Goal: Transaction & Acquisition: Download file/media

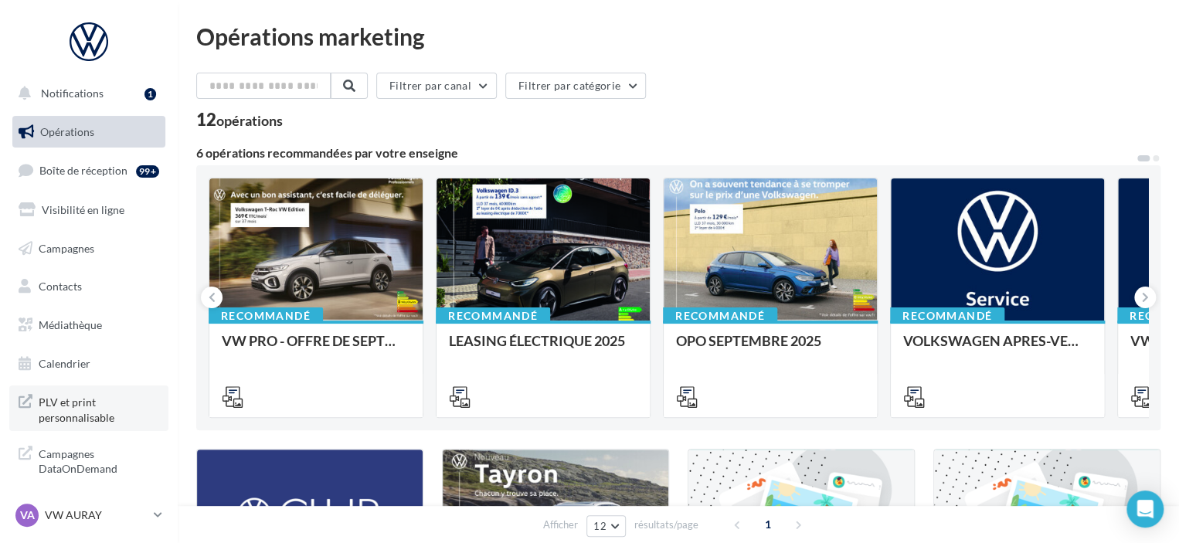
click at [95, 429] on link "PLV et print personnalisable" at bounding box center [88, 409] width 159 height 46
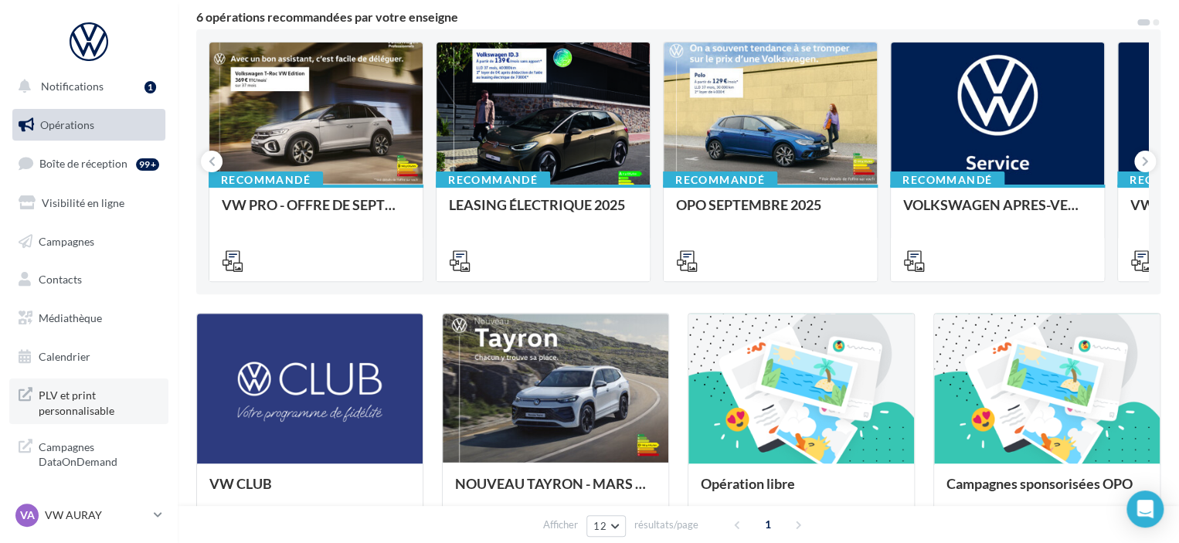
scroll to position [155, 0]
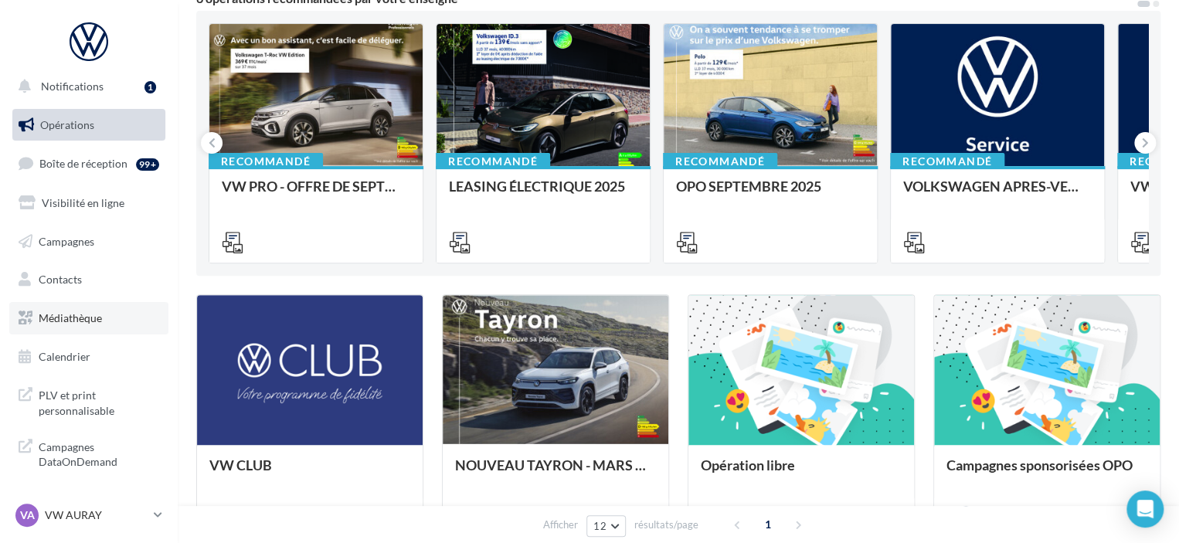
click at [87, 315] on span "Médiathèque" at bounding box center [70, 317] width 63 height 13
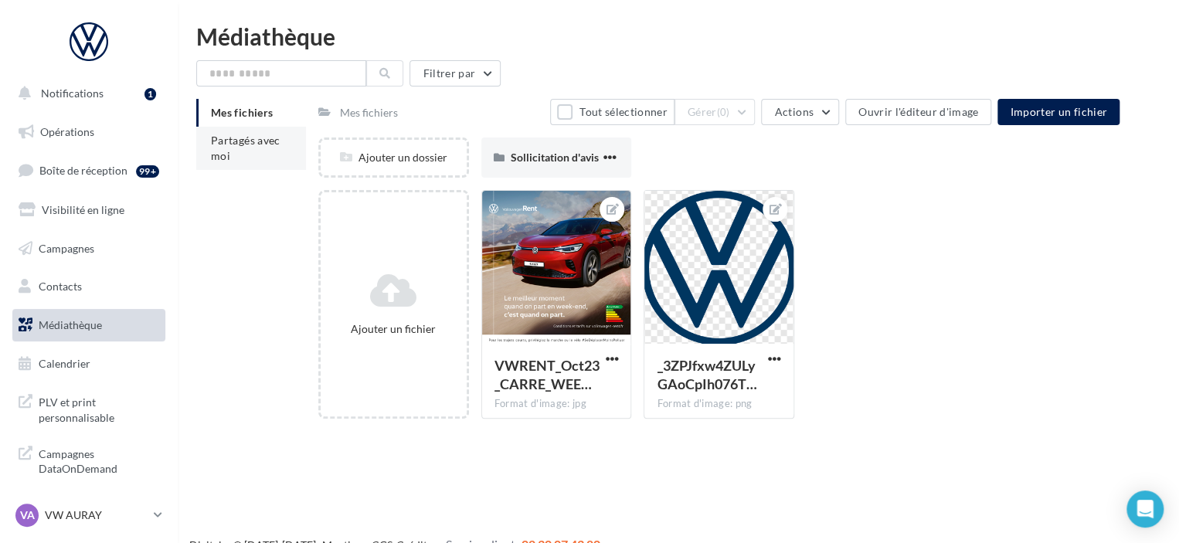
click at [284, 151] on li "Partagés avec moi" at bounding box center [251, 148] width 110 height 43
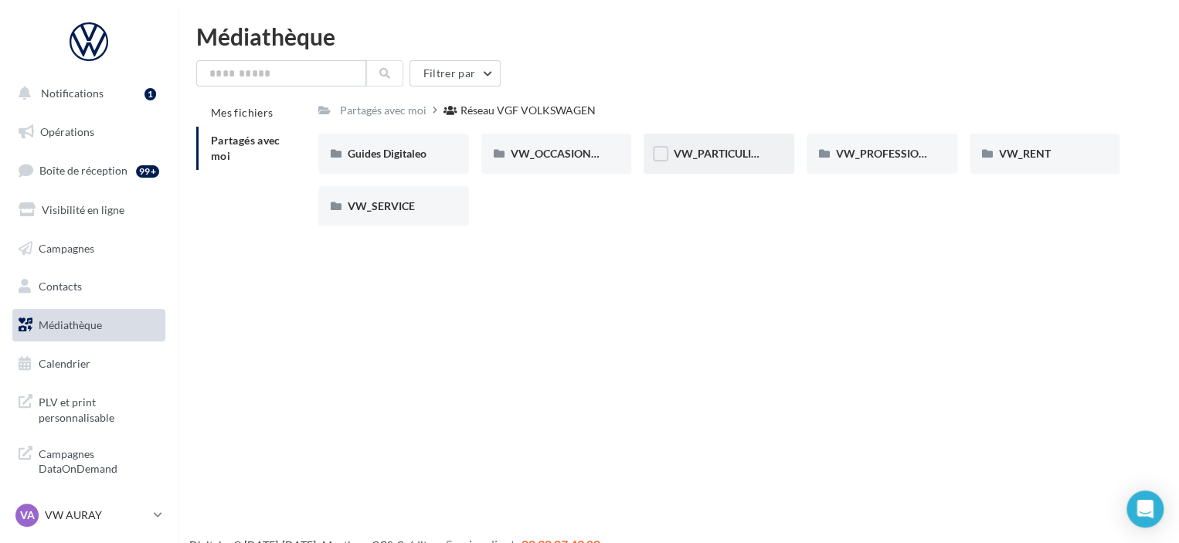
click at [747, 163] on div "VW_PARTICULIERS" at bounding box center [719, 154] width 151 height 40
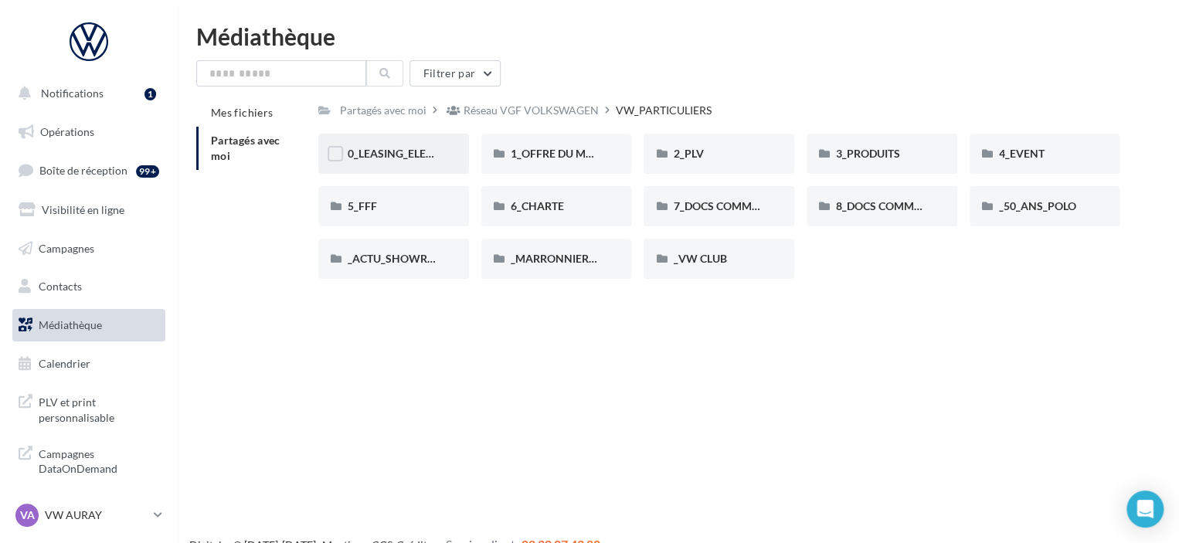
click at [386, 155] on span "0_LEASING_ELECTRIQUE" at bounding box center [410, 153] width 124 height 13
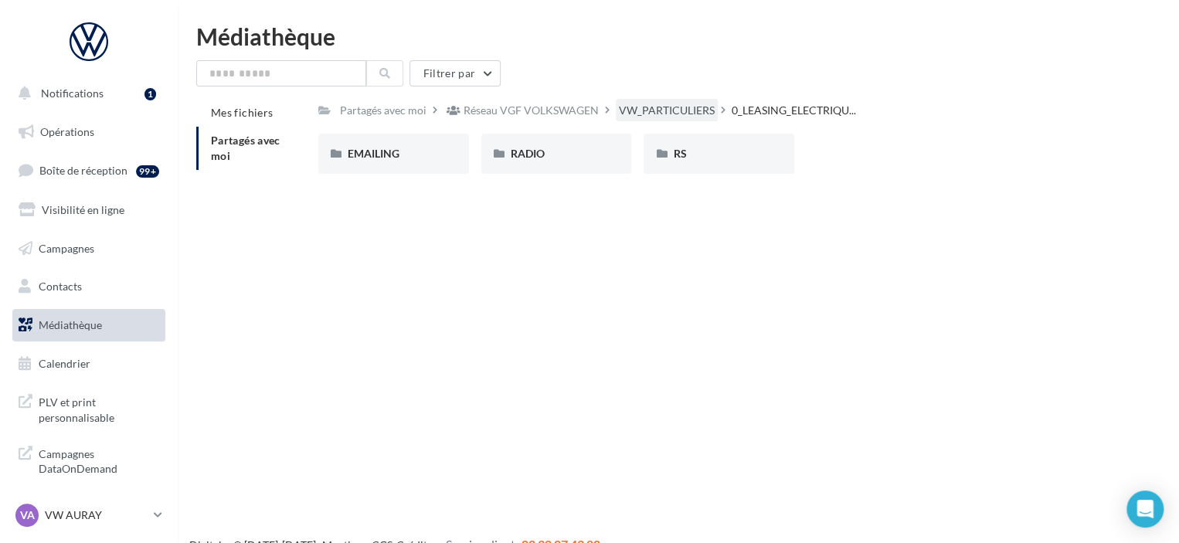
click at [667, 104] on div "VW_PARTICULIERS" at bounding box center [667, 110] width 96 height 15
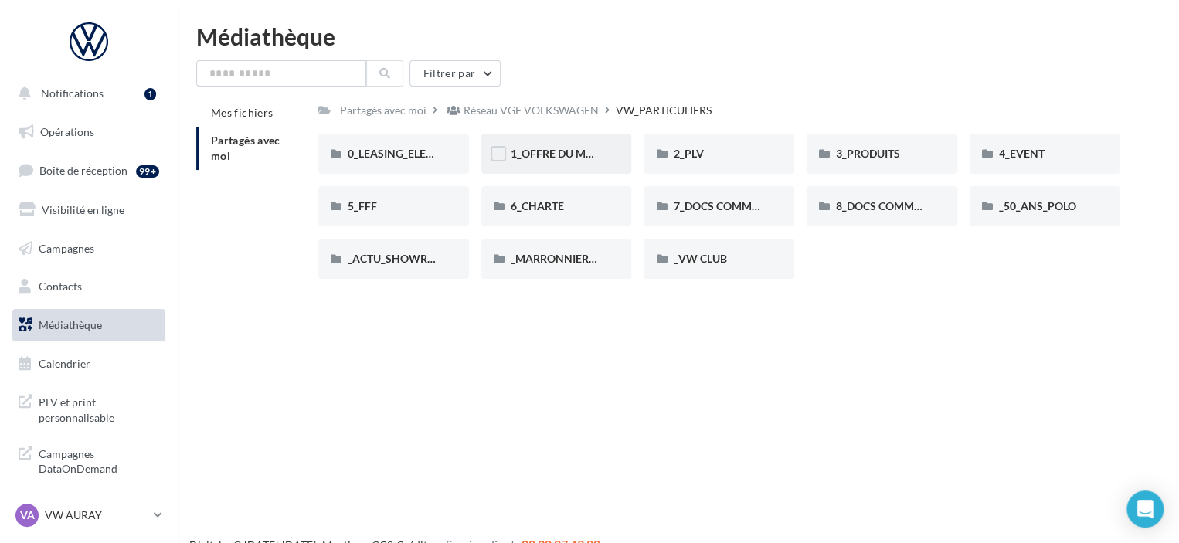
click at [567, 156] on span "1_OFFRE DU MOIS" at bounding box center [557, 153] width 93 height 13
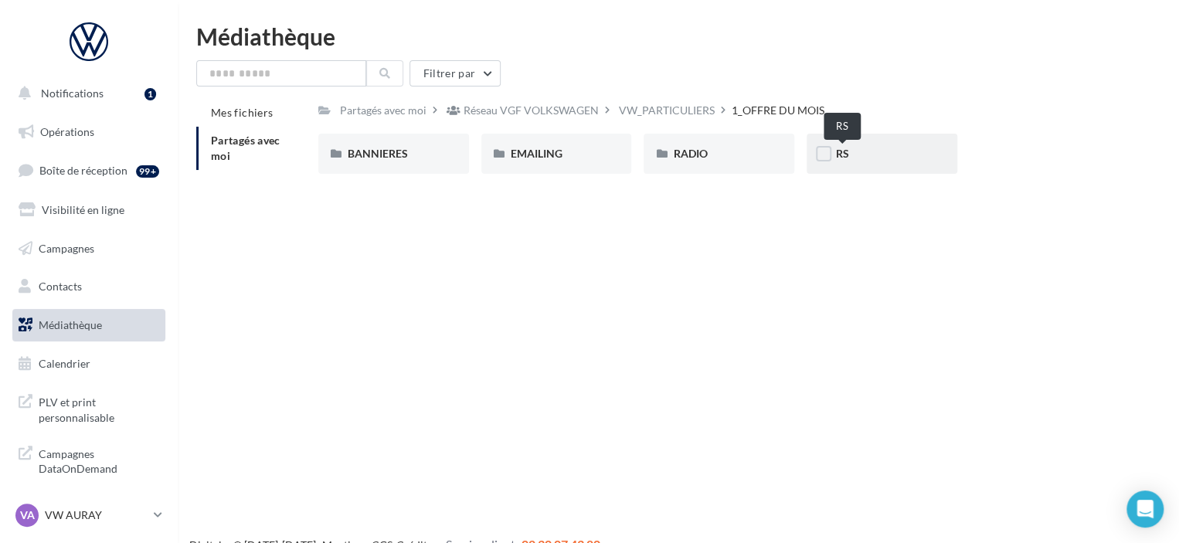
click at [843, 158] on span "RS" at bounding box center [842, 153] width 13 height 13
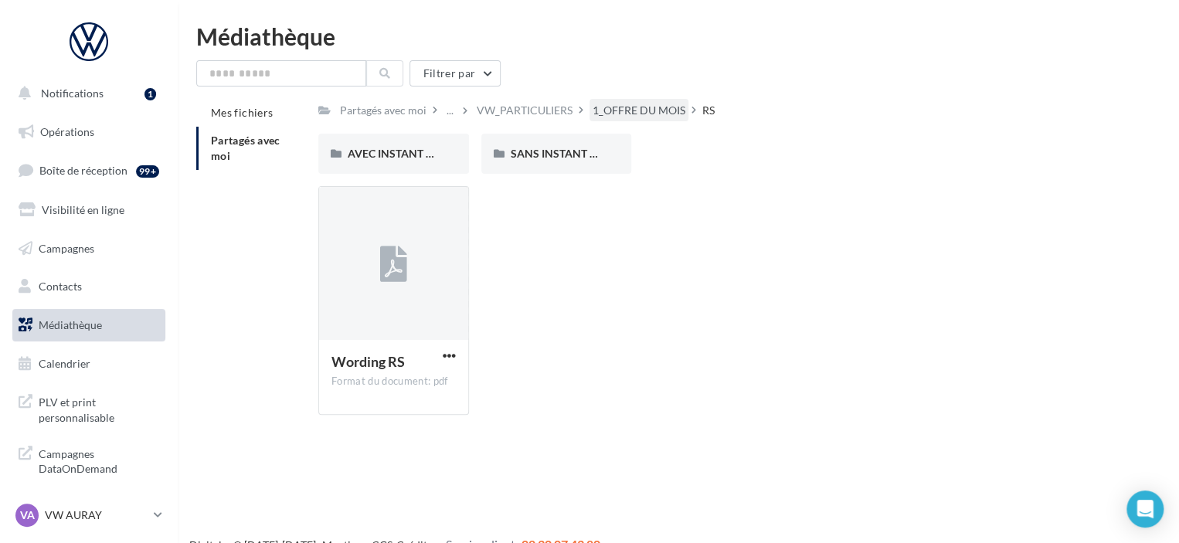
click at [657, 113] on div "1_OFFRE DU MOIS" at bounding box center [639, 110] width 93 height 15
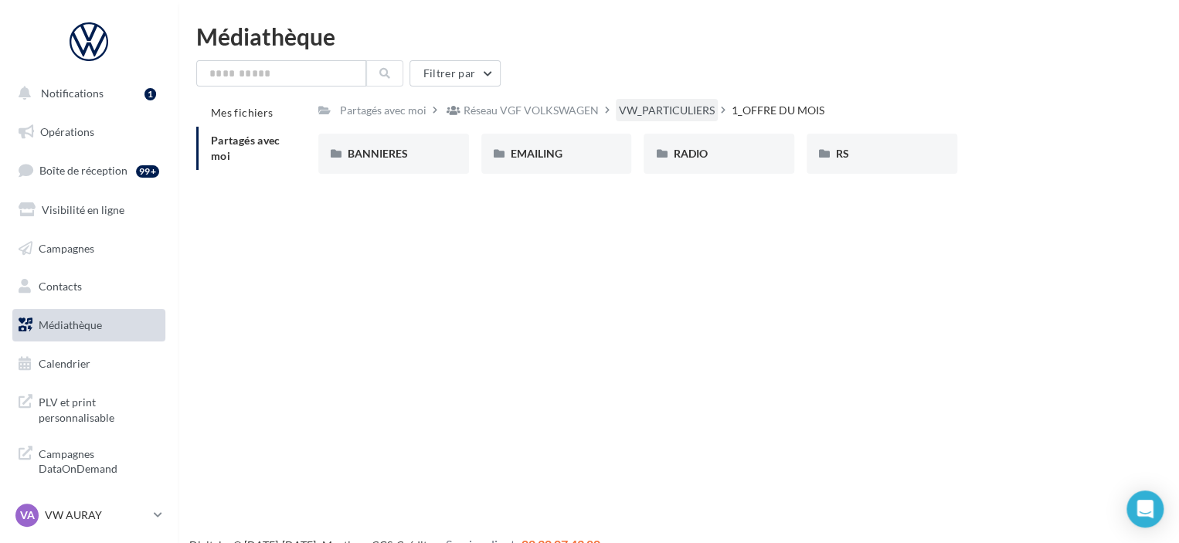
click at [664, 117] on div "VW_PARTICULIERS" at bounding box center [667, 110] width 96 height 15
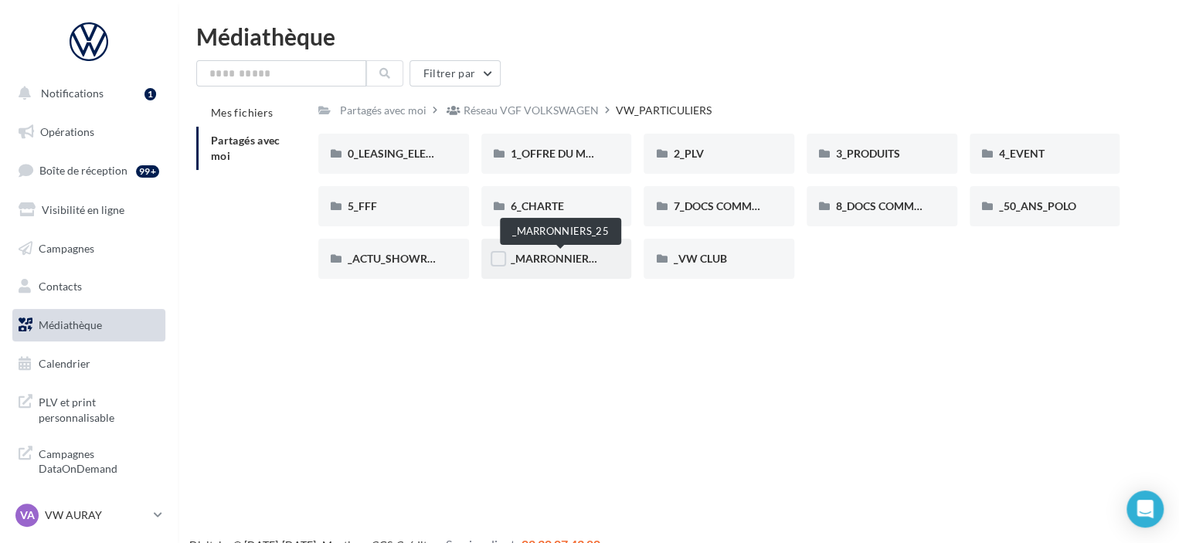
click at [566, 262] on span "_MARRONNIERS_25" at bounding box center [561, 258] width 101 height 13
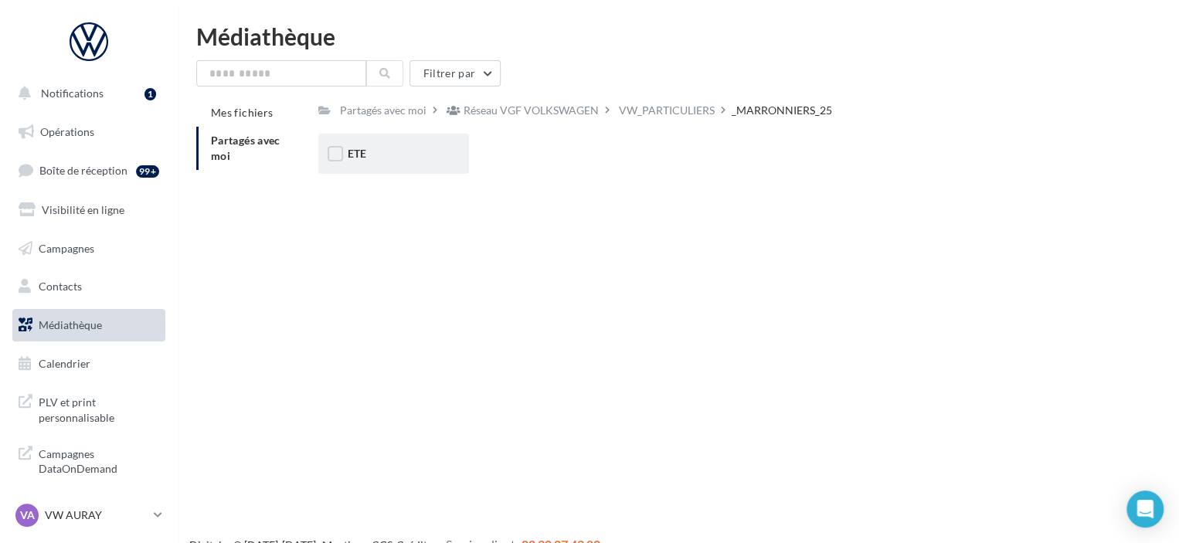
click at [412, 155] on div "ETE" at bounding box center [394, 153] width 92 height 15
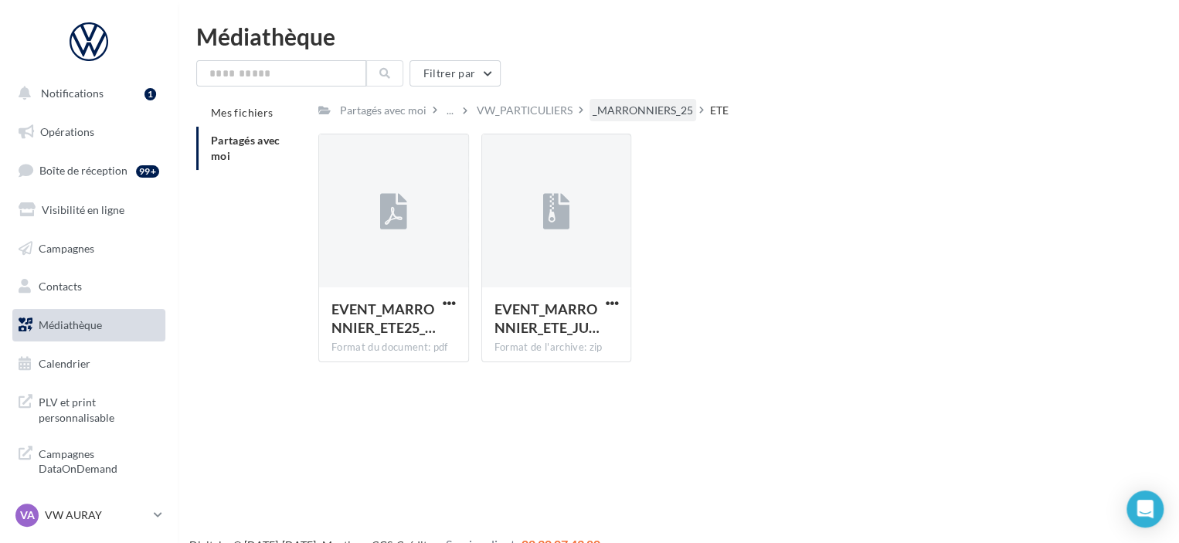
click at [630, 117] on div "_MARRONNIERS_25" at bounding box center [643, 110] width 100 height 15
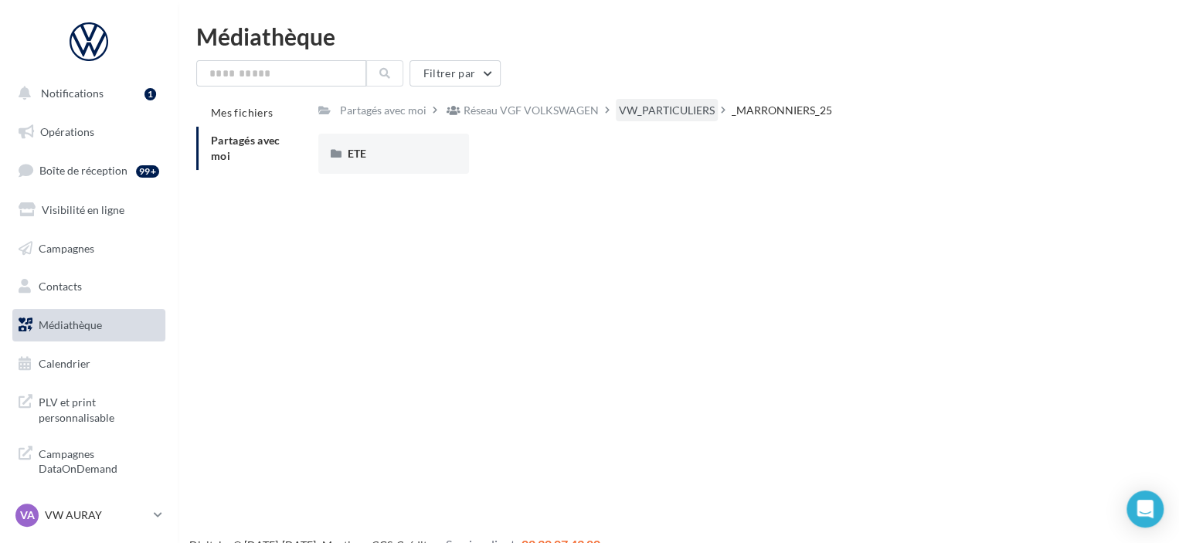
click at [695, 112] on div "VW_PARTICULIERS" at bounding box center [667, 110] width 96 height 15
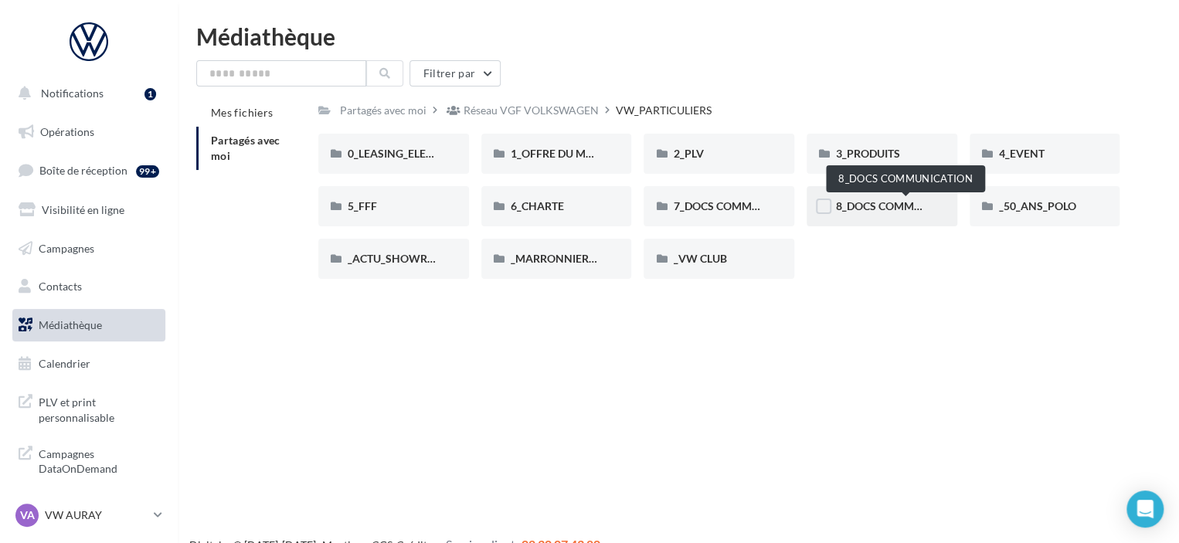
click at [901, 212] on span "8_DOCS COMMUNICATION" at bounding box center [905, 205] width 138 height 13
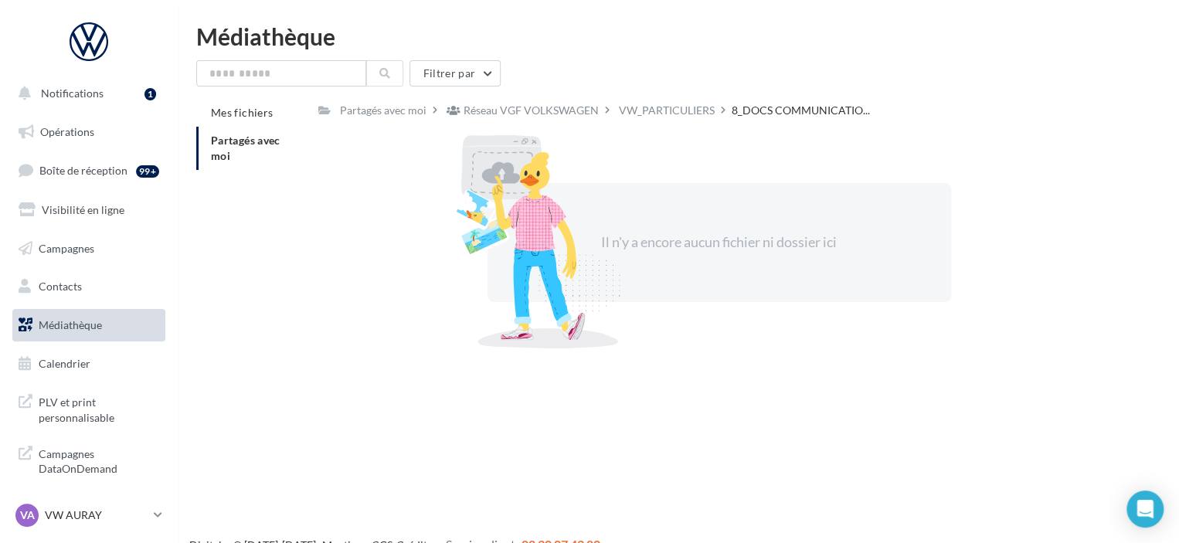
click at [680, 107] on div "VW_PARTICULIERS" at bounding box center [667, 110] width 96 height 15
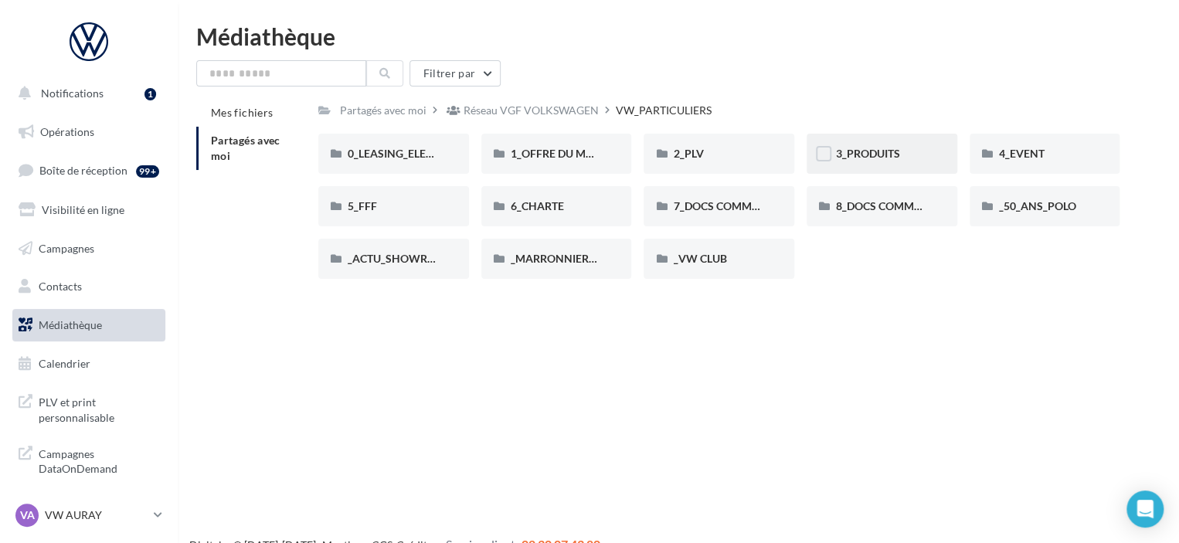
click at [854, 163] on div "3_PRODUITS" at bounding box center [882, 154] width 151 height 40
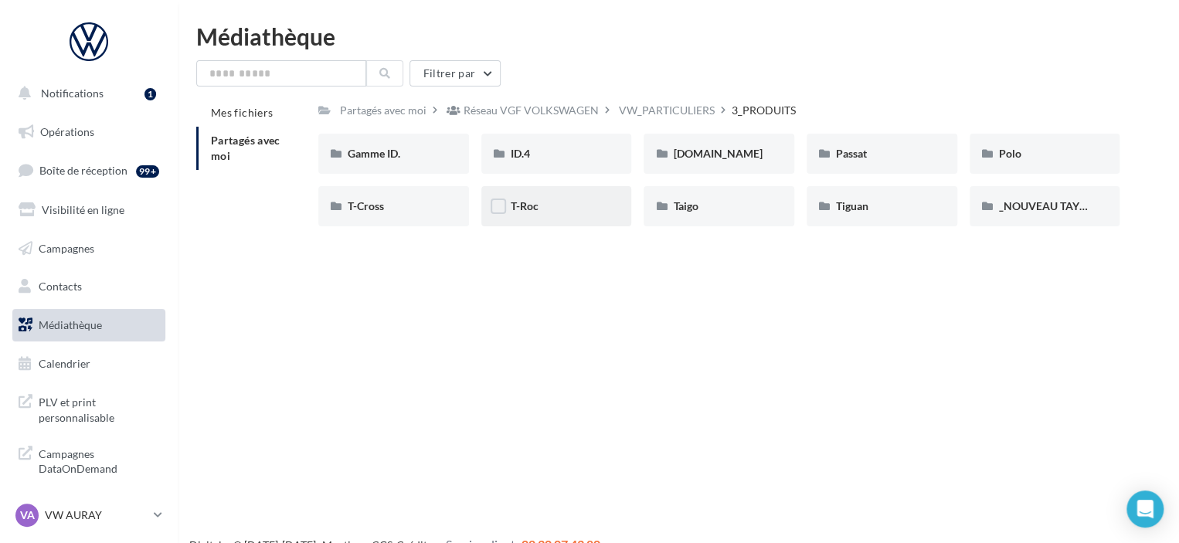
click at [547, 218] on div "T-Roc" at bounding box center [556, 206] width 151 height 40
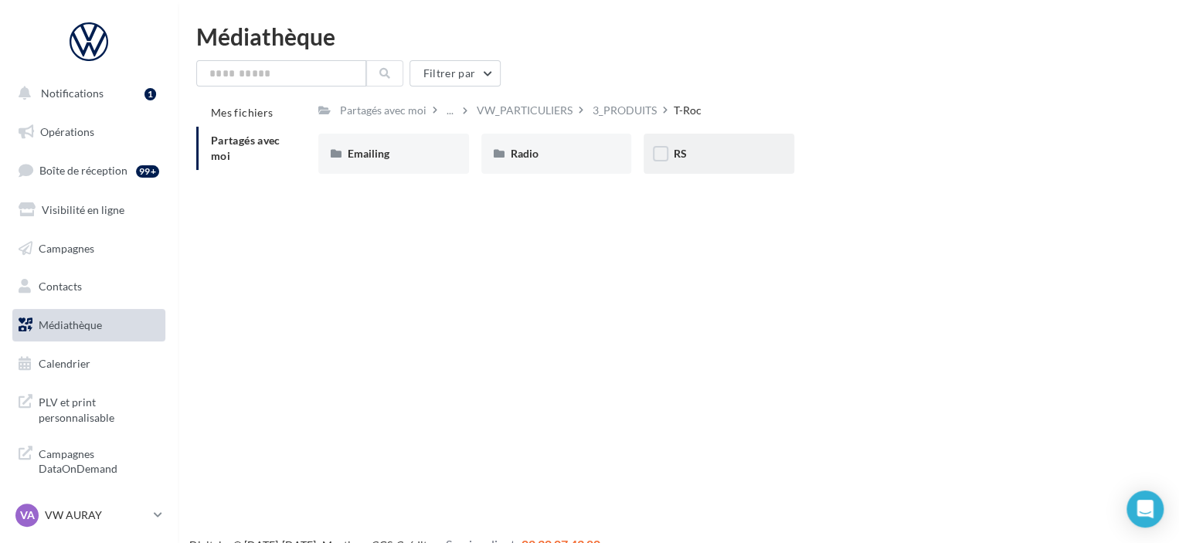
click at [708, 155] on div "RS" at bounding box center [719, 153] width 92 height 15
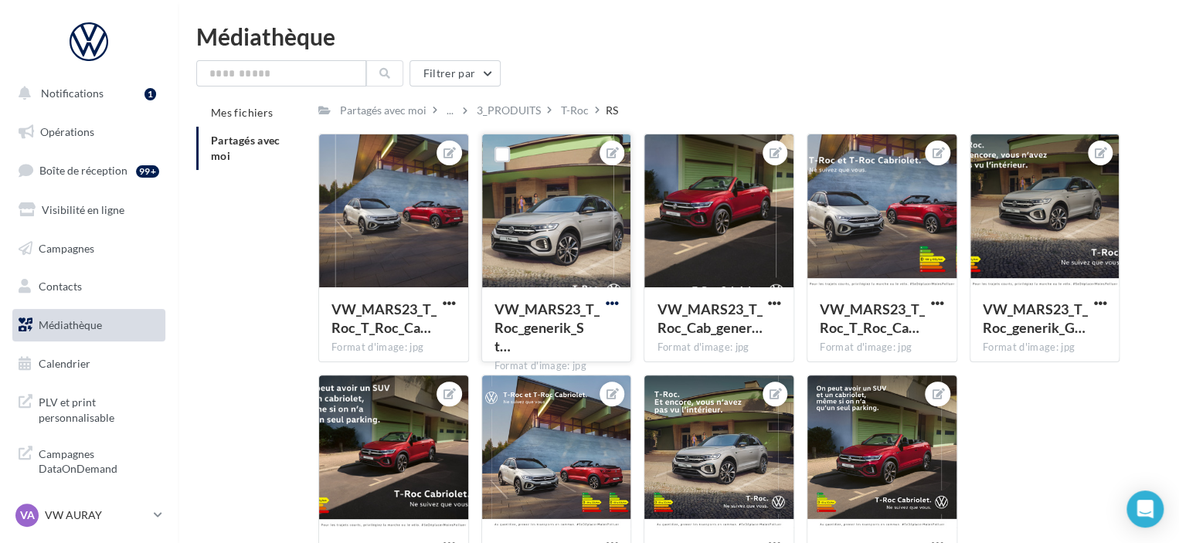
click at [612, 308] on span "button" at bounding box center [611, 303] width 13 height 13
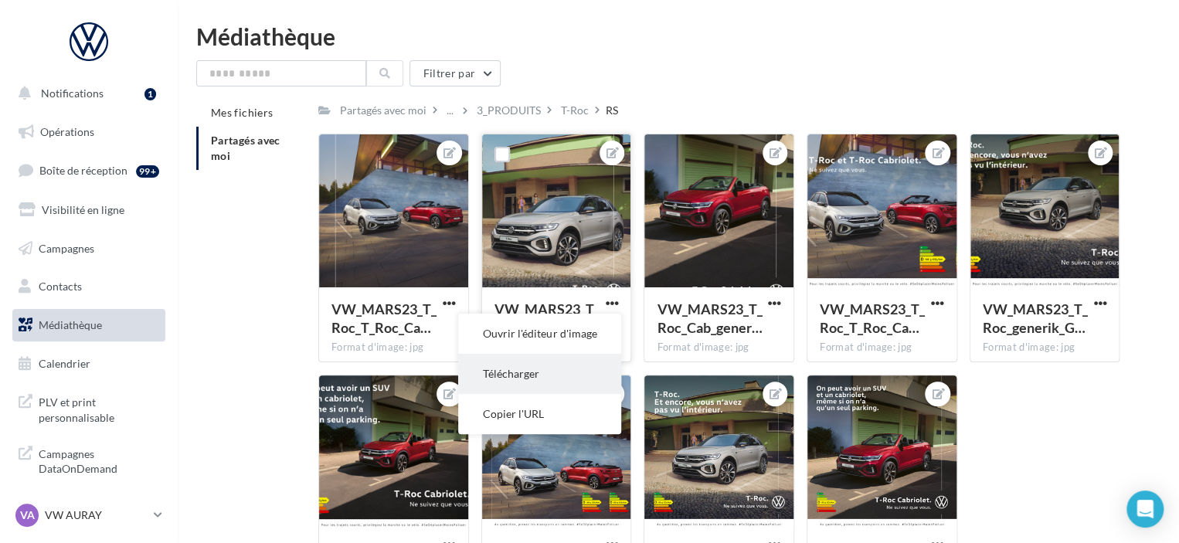
click at [586, 384] on button "Télécharger" at bounding box center [539, 374] width 163 height 40
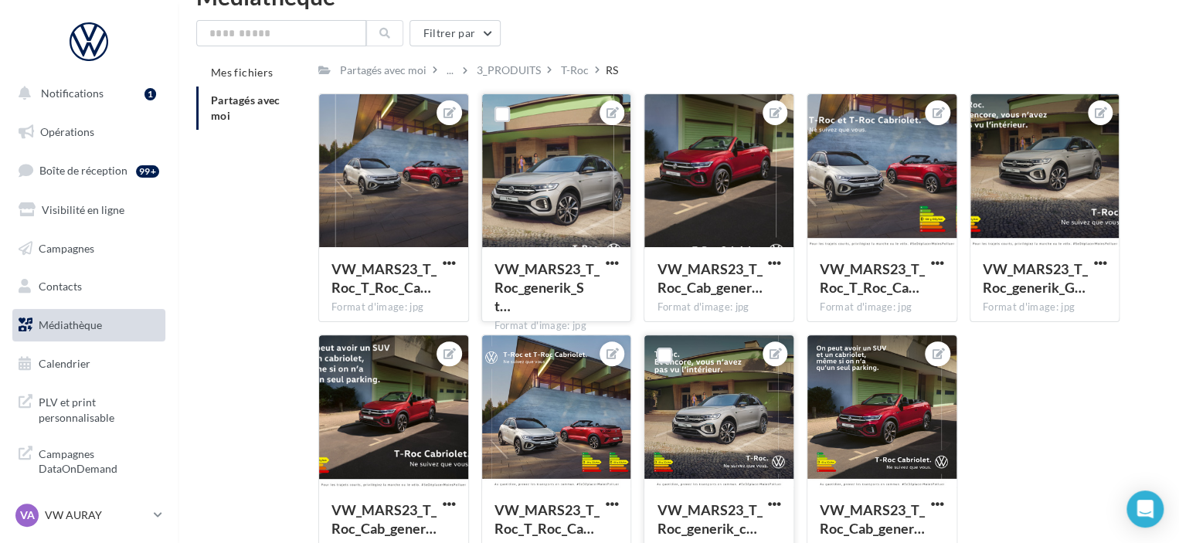
scroll to position [77, 0]
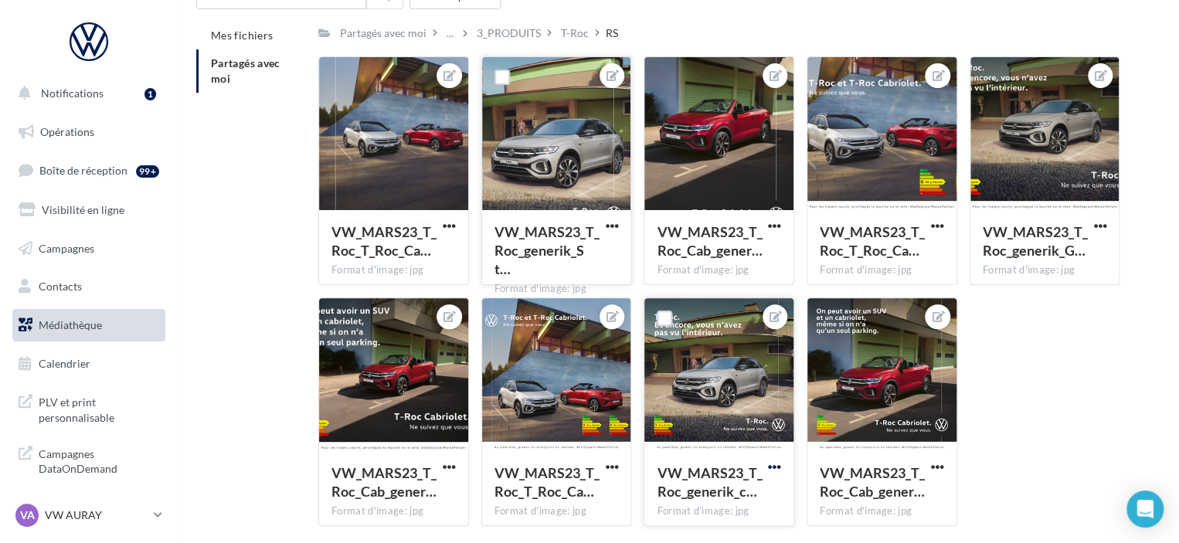
click at [776, 473] on span "button" at bounding box center [774, 466] width 13 height 13
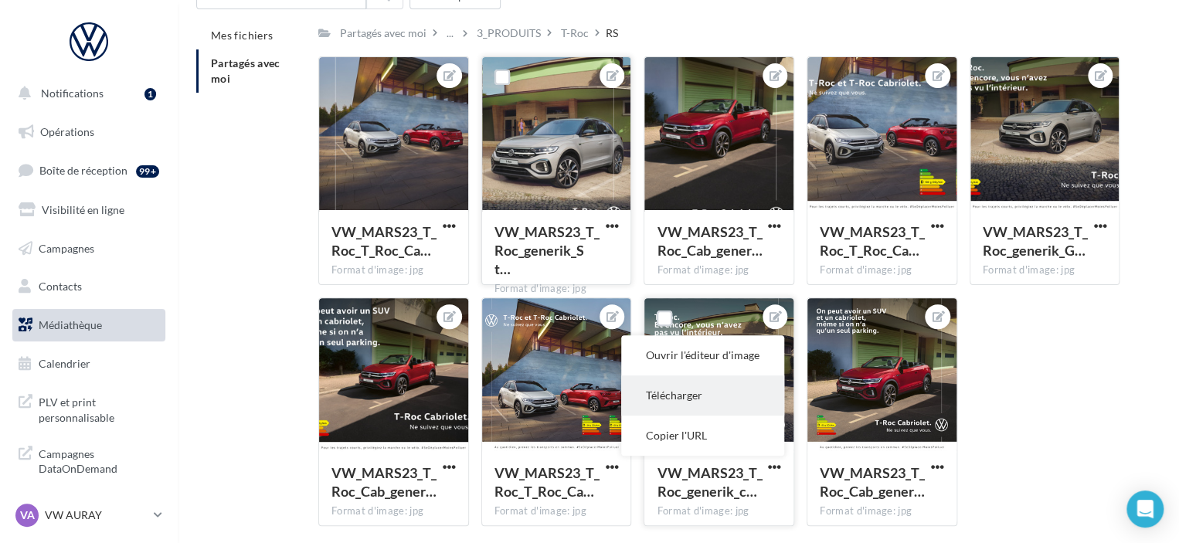
click at [677, 392] on button "Télécharger" at bounding box center [702, 395] width 163 height 40
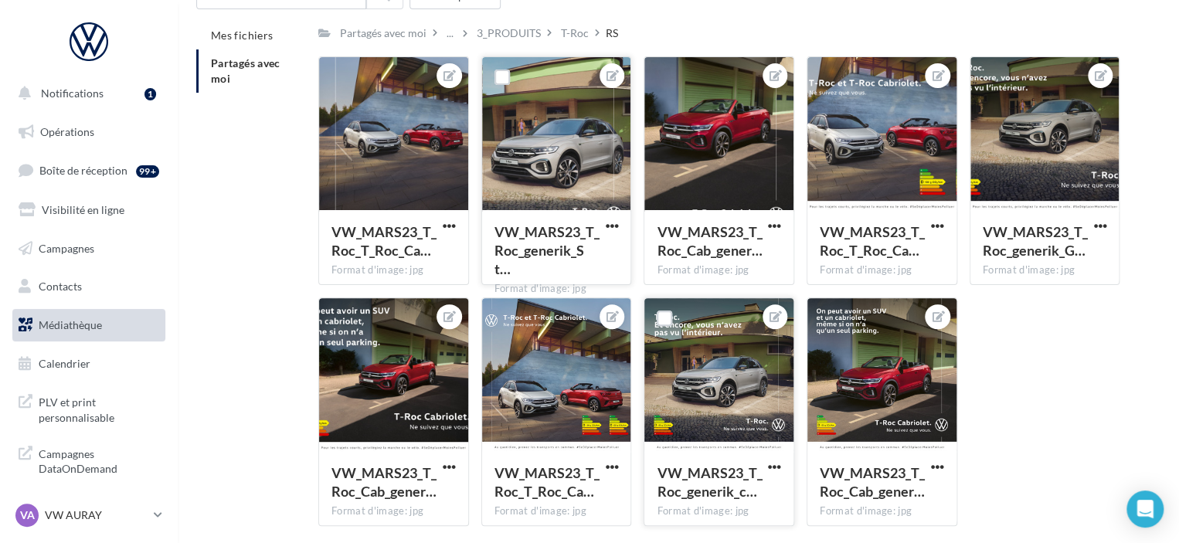
scroll to position [138, 0]
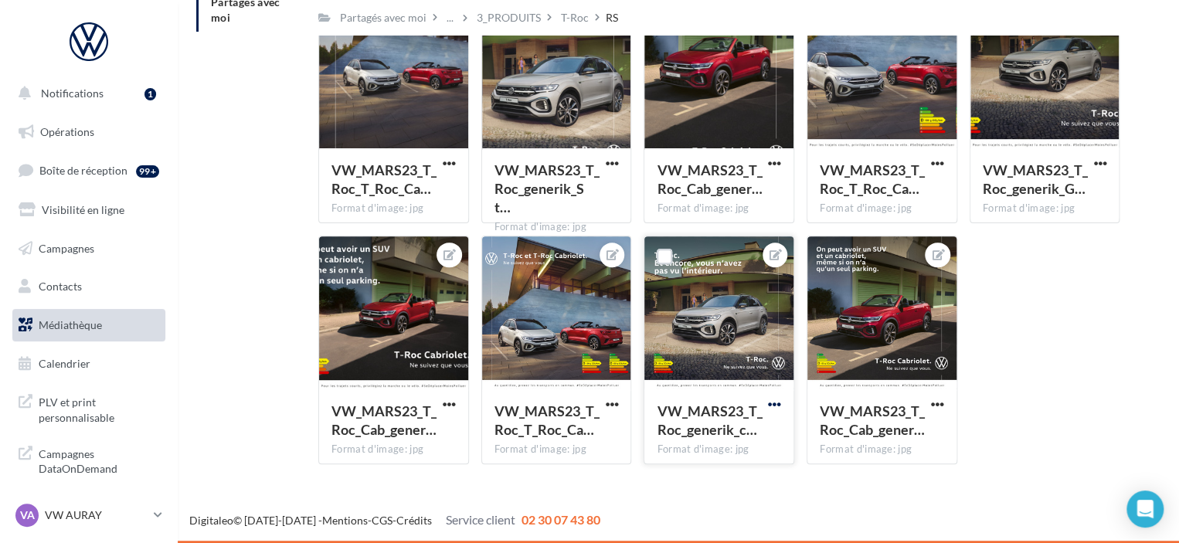
click at [779, 407] on span "button" at bounding box center [774, 404] width 13 height 13
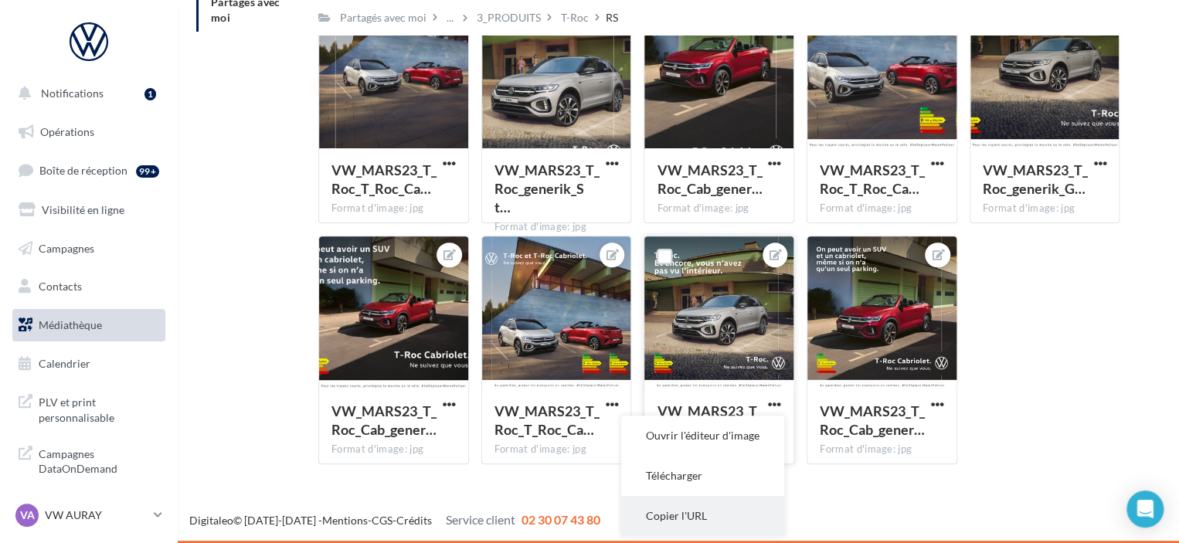
click at [721, 515] on button "Copier l'URL" at bounding box center [702, 516] width 163 height 40
